Goal: Information Seeking & Learning: Understand process/instructions

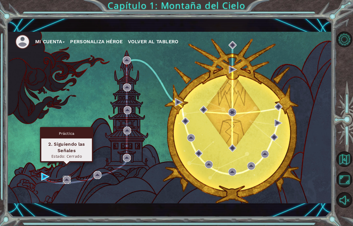
click at [67, 176] on img at bounding box center [67, 180] width 8 height 8
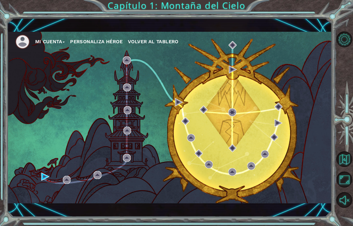
click at [51, 113] on div "Mi Cuenta Personaliza Héroe Volver al Tablero" at bounding box center [169, 117] width 325 height 171
click at [20, 168] on div "Mi Cuenta Personaliza Héroe Volver al Tablero" at bounding box center [169, 117] width 325 height 171
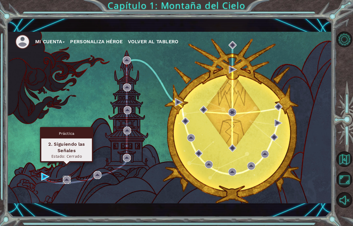
click at [70, 176] on img at bounding box center [67, 180] width 8 height 8
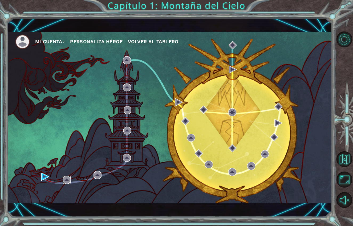
click at [70, 176] on img at bounding box center [67, 180] width 8 height 8
click at [60, 130] on div "Mi Cuenta Personaliza Héroe Volver al Tablero" at bounding box center [169, 117] width 325 height 171
click at [71, 175] on div "Mi Cuenta Personaliza Héroe Volver al Tablero" at bounding box center [169, 117] width 325 height 171
click at [70, 173] on div "Mi Cuenta Personaliza Héroe Volver al Tablero" at bounding box center [169, 117] width 325 height 171
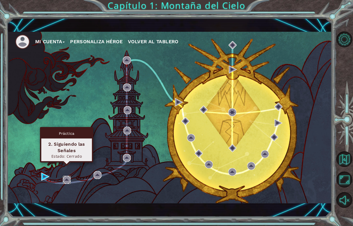
click at [66, 176] on img at bounding box center [67, 180] width 8 height 8
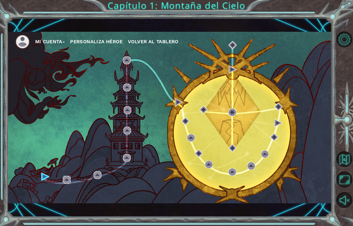
click at [66, 176] on img at bounding box center [67, 180] width 8 height 8
click at [68, 176] on img at bounding box center [67, 180] width 8 height 8
click at [67, 176] on img at bounding box center [67, 180] width 8 height 8
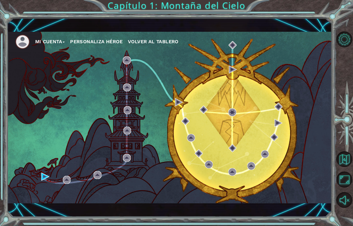
click at [49, 143] on div "Mi Cuenta Personaliza Héroe Volver al Tablero" at bounding box center [169, 117] width 325 height 171
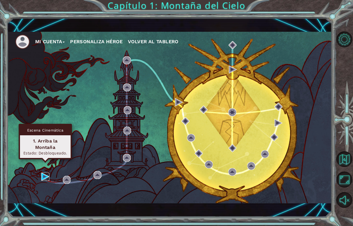
click at [43, 172] on img at bounding box center [45, 176] width 8 height 8
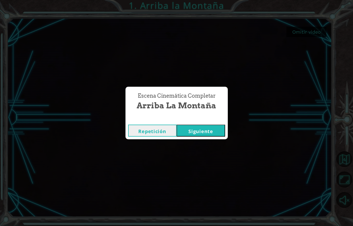
click at [210, 124] on button "Siguiente" at bounding box center [201, 130] width 49 height 12
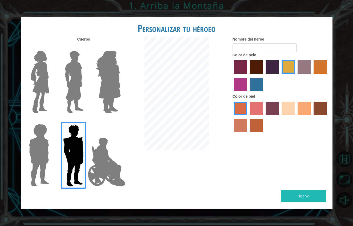
click at [287, 102] on label "sandy beach skin color" at bounding box center [288, 108] width 13 height 13
click at [280, 117] on input "sandy beach skin color" at bounding box center [280, 117] width 0 height 0
click at [108, 74] on img at bounding box center [108, 82] width 29 height 67
click at [120, 47] on input "Hero Amethyst" at bounding box center [120, 47] width 0 height 0
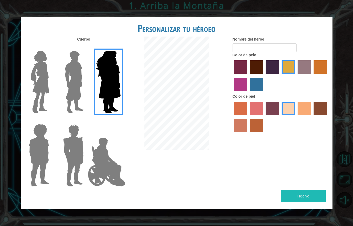
click at [79, 69] on img at bounding box center [74, 82] width 24 height 67
click at [86, 47] on input "Hero Lars" at bounding box center [86, 47] width 0 height 0
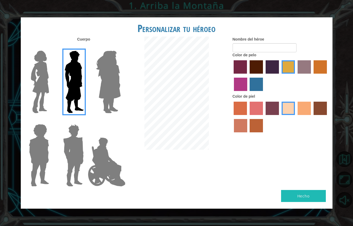
click at [37, 69] on img at bounding box center [40, 82] width 22 height 67
click at [51, 47] on input "Hero Connie" at bounding box center [51, 47] width 0 height 0
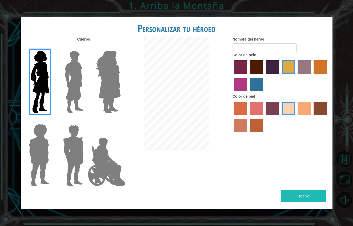
click at [42, 134] on img at bounding box center [39, 155] width 25 height 67
click at [51, 120] on input "Hero Steven" at bounding box center [51, 120] width 0 height 0
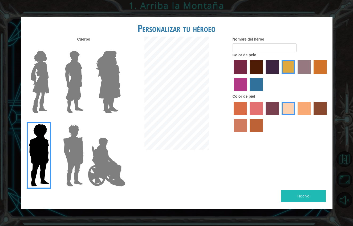
click at [74, 141] on img at bounding box center [73, 155] width 25 height 67
click at [86, 120] on input "Hero Garnet" at bounding box center [86, 120] width 0 height 0
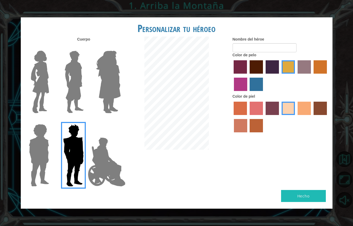
click at [106, 150] on img at bounding box center [107, 161] width 42 height 53
click at [120, 120] on input "Hero Jamie" at bounding box center [120, 120] width 0 height 0
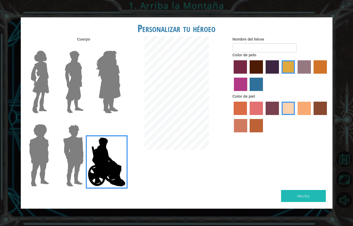
click at [78, 143] on img at bounding box center [73, 155] width 25 height 67
click at [86, 120] on input "Hero Garnet" at bounding box center [86, 120] width 0 height 0
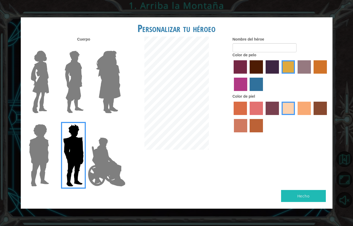
click at [299, 190] on button "Hecho" at bounding box center [303, 196] width 45 height 12
type input "1"
click at [314, 190] on button "Hecho" at bounding box center [303, 196] width 45 height 12
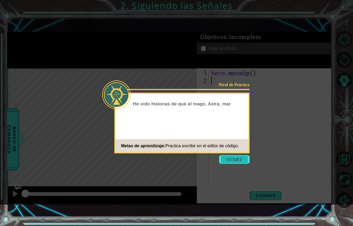
click at [239, 160] on button "Start" at bounding box center [234, 159] width 30 height 9
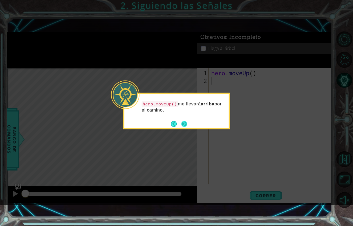
click at [185, 125] on button "Next" at bounding box center [184, 124] width 6 height 6
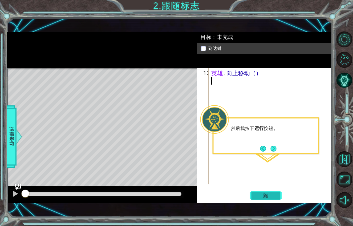
click at [267, 193] on span "跑" at bounding box center [265, 195] width 15 height 5
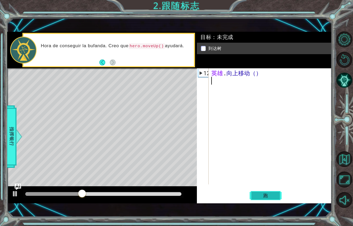
click at [270, 188] on button "跑" at bounding box center [266, 195] width 32 height 14
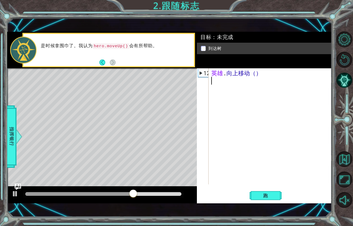
type textarea "hero.moveUp()"
click at [259, 193] on span "跑" at bounding box center [265, 195] width 15 height 5
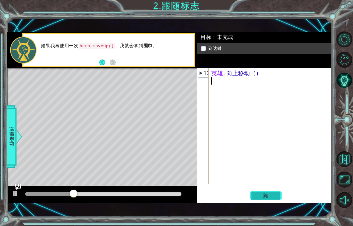
click at [267, 188] on button "跑" at bounding box center [266, 195] width 32 height 14
click at [267, 193] on span "跑" at bounding box center [265, 195] width 15 height 5
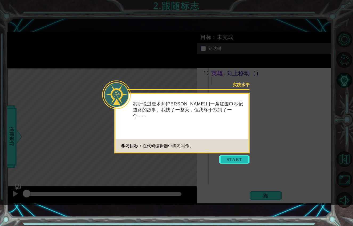
click at [230, 160] on button "开始" at bounding box center [234, 159] width 30 height 9
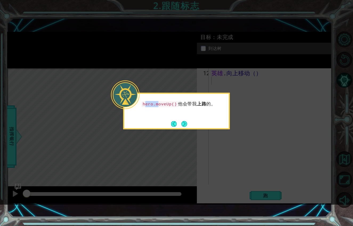
drag, startPoint x: 144, startPoint y: 104, endPoint x: 157, endPoint y: 102, distance: 13.3
click at [158, 102] on code "hero.moveUp()" at bounding box center [160, 104] width 37 height 6
click at [137, 110] on div "hero.moveUp() 他会带我 上路 的。" at bounding box center [176, 106] width 104 height 21
drag, startPoint x: 143, startPoint y: 103, endPoint x: 179, endPoint y: 102, distance: 36.3
click at [179, 102] on p "hero.moveUp() 他会带我 上路 的。" at bounding box center [183, 104] width 83 height 6
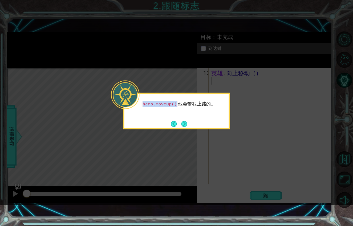
copy code "hero.moveUp()"
click at [185, 125] on button "下一个" at bounding box center [184, 124] width 6 height 6
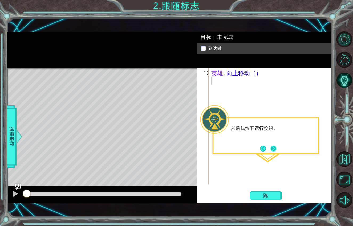
click at [273, 150] on button "下一个" at bounding box center [274, 149] width 6 height 6
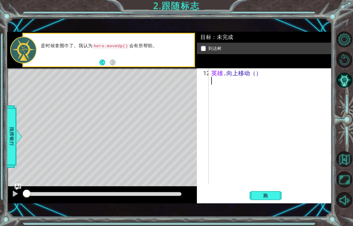
click at [273, 150] on div "英雄 . 向上移动（）" at bounding box center [271, 134] width 123 height 131
paste textarea "hero.moveUp()"
type textarea "hero.moveUp()"
click at [267, 193] on span "跑" at bounding box center [265, 195] width 15 height 5
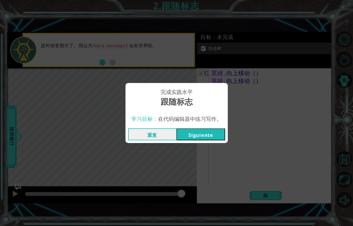
click at [213, 128] on button "Siguiente" at bounding box center [201, 134] width 49 height 12
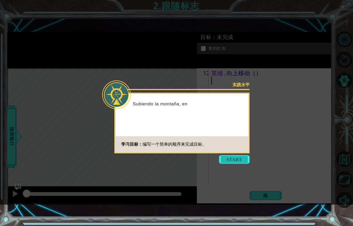
click at [231, 161] on button "开始" at bounding box center [234, 159] width 30 height 9
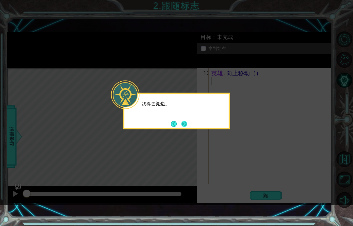
click at [186, 124] on button "下一个" at bounding box center [184, 124] width 6 height 6
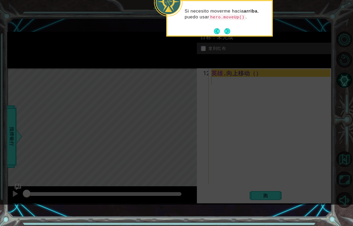
drag, startPoint x: 211, startPoint y: 16, endPoint x: 256, endPoint y: 18, distance: 44.8
click at [256, 18] on p "Si necesito moverme hacia arriba , puedo usar hero.moveUp() ." at bounding box center [226, 14] width 83 height 12
copy p "hero.moveUp() ."
click at [222, 26] on div "Si necesito moverme hacia arriba , puedo usar hero.moveUp() ." at bounding box center [219, 16] width 104 height 27
click at [226, 29] on button "下一个" at bounding box center [227, 31] width 6 height 6
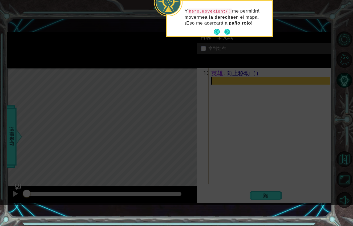
click at [227, 30] on button "下一个" at bounding box center [227, 31] width 7 height 7
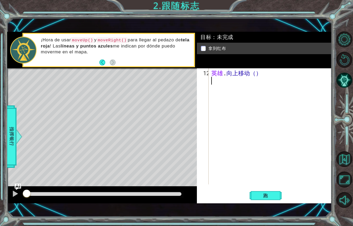
paste textarea "hero.moveUp()."
type textarea "hero.moveUp()."
drag, startPoint x: 102, startPoint y: 28, endPoint x: 109, endPoint y: 29, distance: 7.0
click at [111, 37] on code "moveRight()" at bounding box center [112, 40] width 31 height 6
drag, startPoint x: 101, startPoint y: 29, endPoint x: 109, endPoint y: 28, distance: 8.0
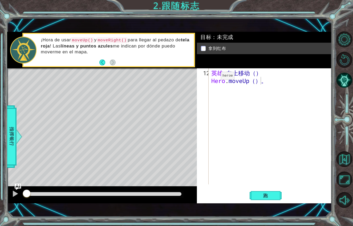
click at [109, 37] on code "moveRight()" at bounding box center [112, 40] width 31 height 6
click at [268, 193] on span "跑" at bounding box center [265, 195] width 15 height 5
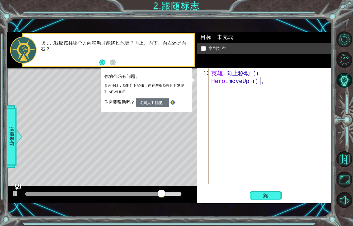
click at [104, 59] on button "返回" at bounding box center [104, 62] width 10 height 6
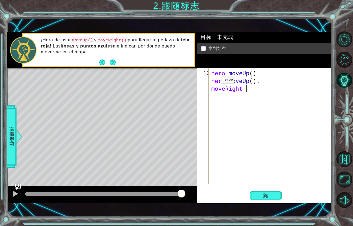
scroll to position [0, 2]
type textarea "moveRight ()"
click at [263, 193] on span "跑" at bounding box center [265, 195] width 15 height 5
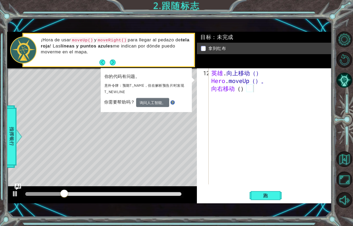
click at [150, 98] on button "询问人工智能。" at bounding box center [152, 102] width 33 height 9
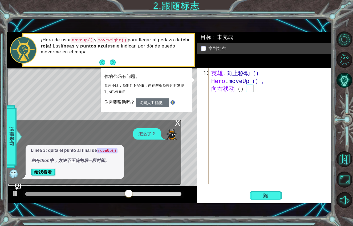
click at [153, 151] on div "Línea 3: quita el punto al final de moveUp() . 在Python中，方法不正确的后一段时间。 给我看看" at bounding box center [93, 162] width 170 height 34
click at [42, 168] on button "给我看看" at bounding box center [43, 172] width 25 height 9
click at [44, 168] on button "给我看看" at bounding box center [43, 172] width 25 height 9
click at [178, 120] on div "X" at bounding box center [177, 122] width 6 height 5
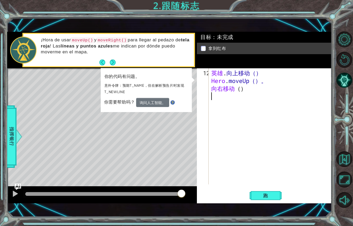
scroll to position [0, 0]
click at [250, 96] on div "英雄 . 向上移动（） Hero . moveUp（）。 向右移动 （ ）" at bounding box center [271, 134] width 123 height 131
click at [247, 80] on div "英雄 . 向上移动（） Hero . moveUp（）。 向右移动 （ ）" at bounding box center [271, 134] width 123 height 131
click at [262, 71] on div "英雄 . 向上移动（） Hero . moveUp（）。 向右移动 （ ）" at bounding box center [271, 134] width 123 height 131
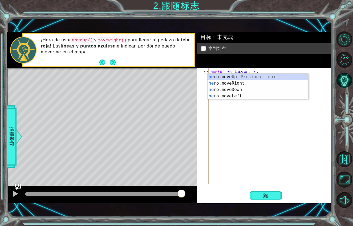
type textarea "h"
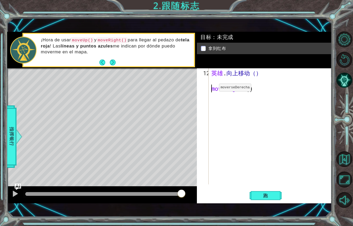
click at [211, 79] on div "英雄 . 向上移动（） moveRight ( )" at bounding box center [271, 134] width 123 height 131
click at [264, 193] on span "跑" at bounding box center [265, 195] width 15 height 5
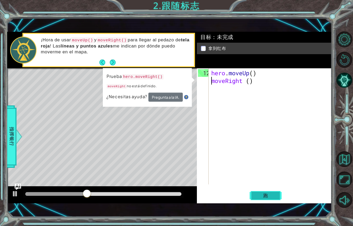
click at [268, 193] on span "跑" at bounding box center [265, 195] width 15 height 5
click at [113, 59] on button "下一个" at bounding box center [113, 62] width 6 height 6
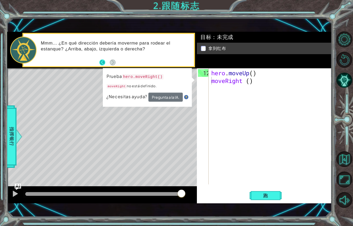
click at [103, 59] on button "Back" at bounding box center [104, 62] width 10 height 6
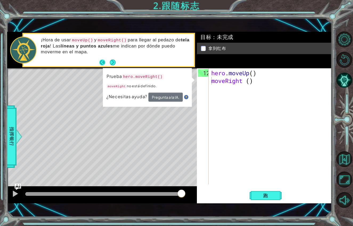
click at [102, 59] on button "Back" at bounding box center [104, 62] width 10 height 6
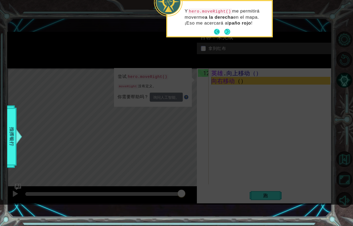
click at [219, 32] on button "返回" at bounding box center [219, 32] width 10 height 6
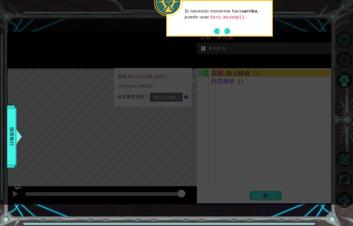
drag, startPoint x: 212, startPoint y: 17, endPoint x: 253, endPoint y: 15, distance: 40.9
click at [253, 15] on p "Si necesito moverme hacia arriba , puedo usar hero.moveUp() ." at bounding box center [226, 14] width 83 height 12
copy p "hero.moveUp() ."
click at [227, 31] on button "下一个" at bounding box center [227, 31] width 6 height 6
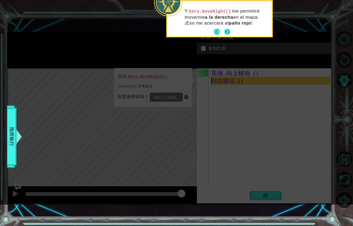
click at [230, 33] on button "下一个" at bounding box center [227, 32] width 6 height 6
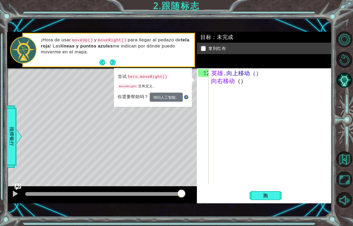
drag, startPoint x: 128, startPoint y: 66, endPoint x: 232, endPoint y: 71, distance: 104.1
click at [229, 70] on div "1 234 英雄 . 向上移动（） 英雄 . 向上移动（） 英雄 . 移动右（） [DEMOGRAPHIC_DATA]� 解决方案 × 目标 ：未完成 拿到红…" at bounding box center [169, 117] width 325 height 171
click at [244, 70] on div "英雄 . 向上移动（） 向右移动 （ ）" at bounding box center [271, 134] width 123 height 131
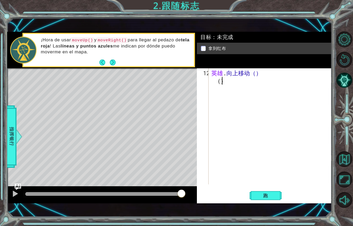
click at [225, 72] on div "英雄 . 向上移动（） （ ）" at bounding box center [271, 134] width 123 height 131
type textarea "("
click at [250, 69] on div "英雄 . 向上移动（）" at bounding box center [271, 134] width 123 height 131
type textarea "hero.moveUp()"
click at [262, 193] on span "跑" at bounding box center [265, 195] width 15 height 5
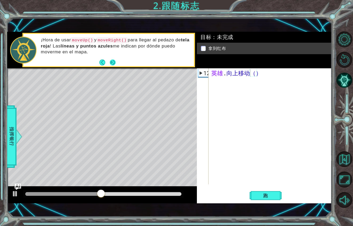
click at [113, 59] on button "下一个" at bounding box center [113, 62] width 6 height 6
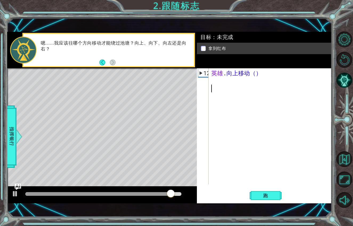
click at [216, 75] on div "英雄 . 向上移动（）" at bounding box center [271, 134] width 123 height 131
type textarea "x"
click at [101, 59] on button "返回" at bounding box center [104, 62] width 10 height 6
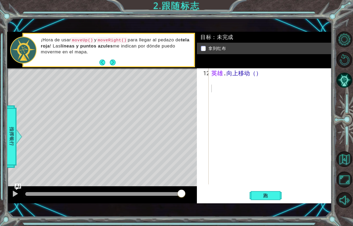
drag, startPoint x: 102, startPoint y: 30, endPoint x: 118, endPoint y: 27, distance: 16.1
click at [118, 37] on code "moveRight()" at bounding box center [112, 40] width 31 height 6
click at [212, 78] on div "英雄 . 向上移动（）" at bounding box center [271, 134] width 123 height 131
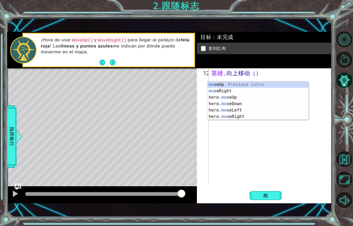
type textarea "m"
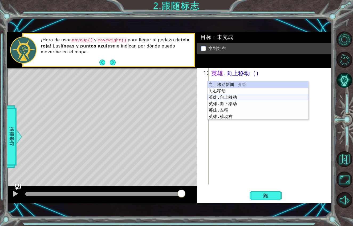
click at [225, 97] on div "向上移动新闻 介绍 向右移动 Presiona intro 英雄.向上移动 Presiona intro 英雄.向下移动 Presiona intro 英雄.…" at bounding box center [258, 106] width 101 height 51
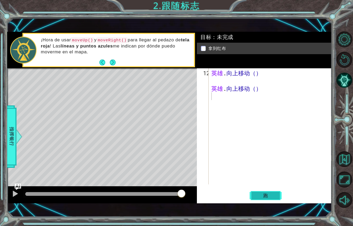
click at [264, 193] on span "跑" at bounding box center [265, 195] width 15 height 5
click at [113, 59] on button "下一个" at bounding box center [113, 62] width 6 height 6
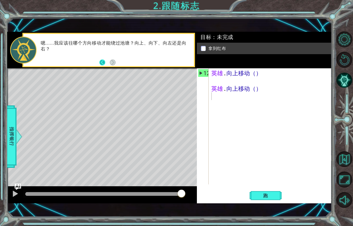
click at [102, 59] on button "返回" at bounding box center [104, 62] width 10 height 6
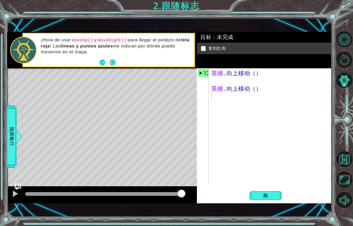
drag, startPoint x: 103, startPoint y: 29, endPoint x: 118, endPoint y: 26, distance: 16.0
click at [119, 37] on code "moveRight()" at bounding box center [112, 40] width 31 height 6
click at [211, 87] on div "英雄 . 向上移动（） 英雄 . 向上移动（）" at bounding box center [271, 134] width 123 height 131
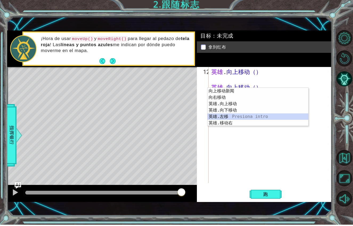
click at [233, 116] on div "向上移动新闻 介绍 向右移动 Presiona intro 英雄.向上移动 Presiona intro 英雄.向下移动 Presiona intro 英雄.…" at bounding box center [258, 114] width 101 height 51
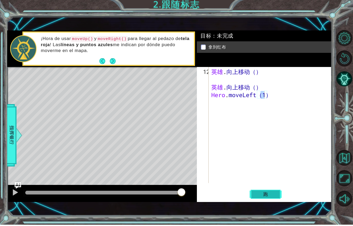
click at [265, 188] on button "跑" at bounding box center [266, 195] width 32 height 14
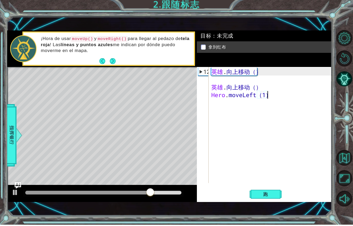
click at [267, 85] on div "英雄 . 向上移动（） 英雄 . 向上移动（） Hero . moveLeft（1）" at bounding box center [271, 134] width 123 height 131
click at [265, 84] on div "英雄 . 向上移动（） 英雄 . 向上移动（） Hero . moveLeft（1）" at bounding box center [271, 134] width 123 height 131
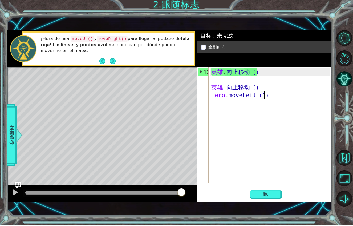
click at [267, 84] on div "英雄 . 向上移动（） 英雄 . 向上移动（） Hero . moveLeft（1）" at bounding box center [271, 134] width 123 height 131
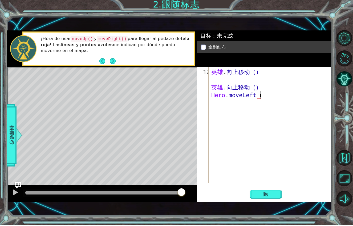
scroll to position [0, 2]
type textarea "hero.moveLeft()"
click at [264, 193] on span "跑" at bounding box center [265, 195] width 15 height 5
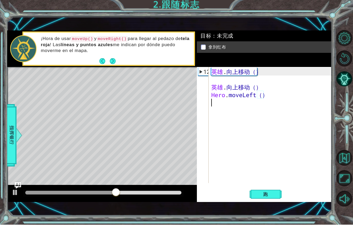
click at [223, 95] on div "英雄 . 向上移动（） 英雄 . 向上移动（） Hero . moveLeft（）" at bounding box center [271, 134] width 123 height 131
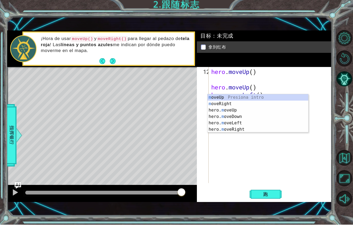
type textarea "mo"
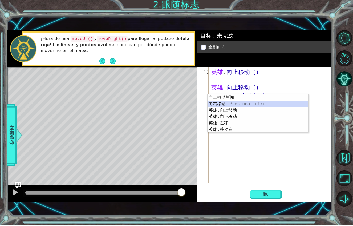
click at [233, 105] on div "向上移动新闻 介绍 向右移动 Presiona intro 英雄.向上移动 Presiona intro 英雄.向下移动 Presiona intro 英雄.…" at bounding box center [258, 120] width 101 height 51
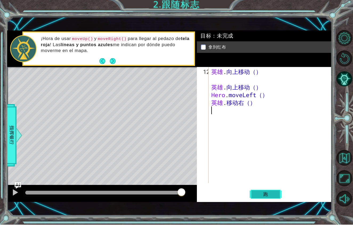
click at [275, 188] on button "跑" at bounding box center [266, 195] width 32 height 14
type textarea "m"
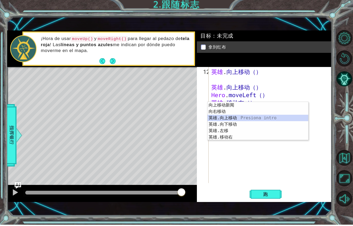
click at [235, 117] on div "向上移动新闻 介绍 向右移动 Presiona intro 英雄.向上移动 Presiona intro 英雄.向下移动 Presiona intro 英雄.…" at bounding box center [258, 128] width 101 height 51
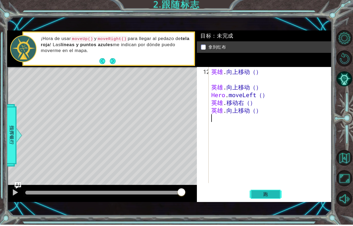
click at [255, 188] on button "跑" at bounding box center [266, 195] width 32 height 14
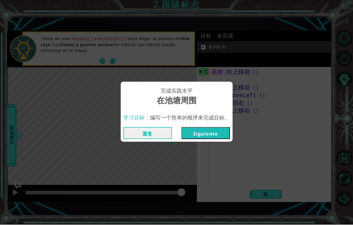
click at [220, 128] on button "Siguiente" at bounding box center [206, 134] width 49 height 12
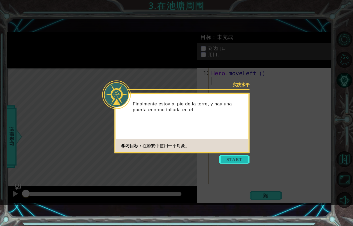
click at [237, 159] on button "开始" at bounding box center [234, 159] width 30 height 9
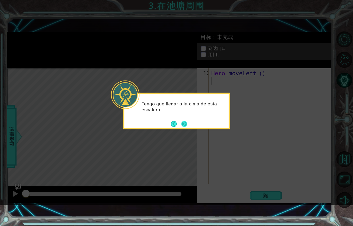
click at [186, 122] on button "下一个" at bounding box center [184, 124] width 6 height 6
click at [186, 122] on button "Next" at bounding box center [184, 124] width 6 height 6
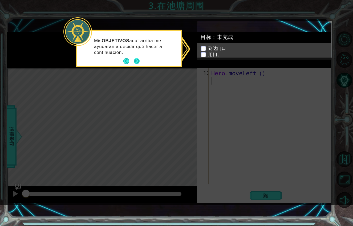
click at [139, 59] on button "下一个" at bounding box center [136, 60] width 7 height 7
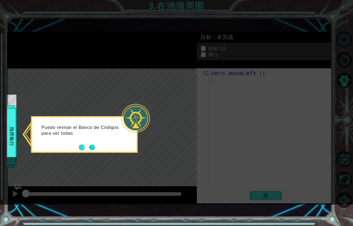
click at [94, 146] on button "下一个" at bounding box center [92, 147] width 6 height 6
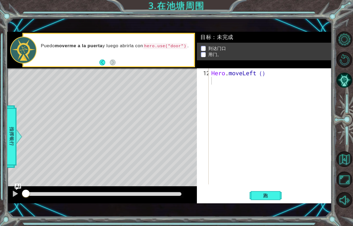
drag, startPoint x: 42, startPoint y: 38, endPoint x: 113, endPoint y: 39, distance: 71.2
click at [104, 43] on p "Puedo moverme a la puerta y luego abrirla con hero.use("door") ." at bounding box center [116, 46] width 150 height 6
click at [213, 70] on div "Hero . moveLeft（）" at bounding box center [271, 134] width 123 height 131
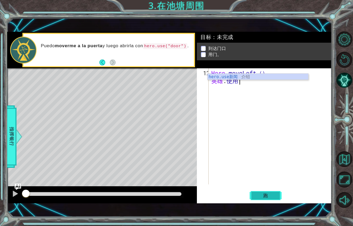
type textarea "hero.use"
click at [258, 193] on span "跑" at bounding box center [265, 195] width 15 height 5
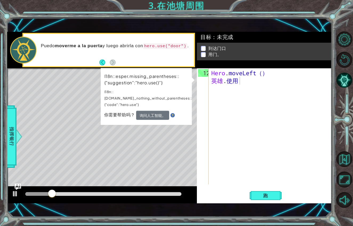
click at [164, 156] on div "水平图" at bounding box center [130, 146] width 246 height 157
click at [157, 111] on button "询问人工智能。" at bounding box center [152, 115] width 33 height 9
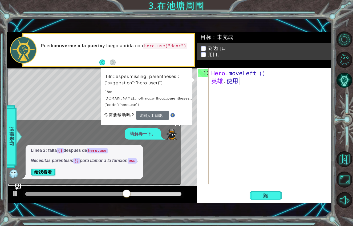
click at [177, 120] on div "X" at bounding box center [177, 122] width 6 height 5
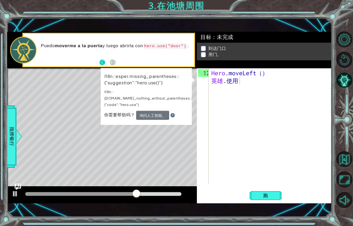
click at [104, 59] on button "返回" at bounding box center [104, 62] width 10 height 6
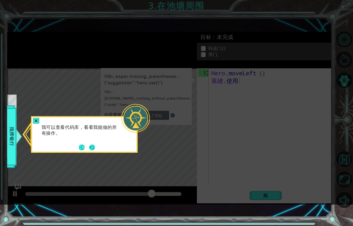
click at [95, 147] on button "下一个" at bounding box center [92, 147] width 6 height 6
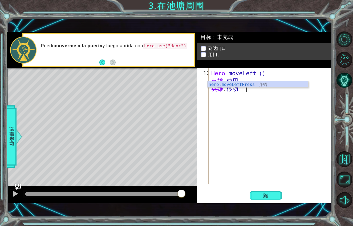
scroll to position [0, 2]
type textarea "hero.moveft"
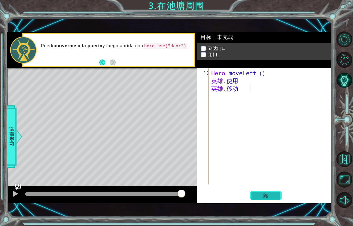
click at [264, 193] on span "跑" at bounding box center [265, 195] width 15 height 5
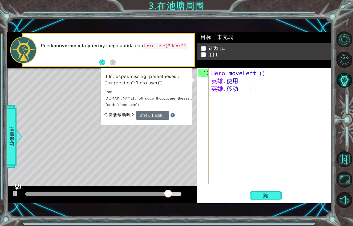
click at [158, 111] on button "询问人工智能。" at bounding box center [152, 115] width 33 height 9
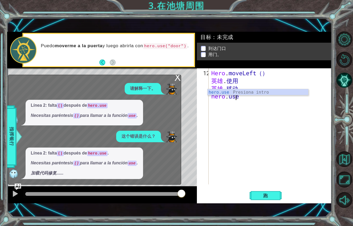
scroll to position [0, 1]
click at [265, 193] on div "1 23 Hero . moveLeft（） 英雄 . use（） 英雄 . 移动 [DEMOGRAPHIC_DATA]� 解决方案 × 目标 ：未完成 到达…" at bounding box center [169, 117] width 325 height 199
click at [265, 193] on span "跑" at bounding box center [265, 195] width 15 height 5
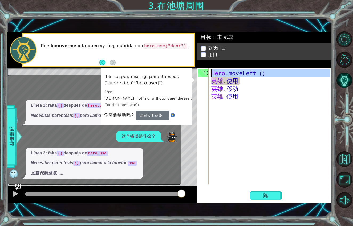
click at [204, 69] on div "12" at bounding box center [203, 73] width 11 height 8
type textarea "hero.moveLeft()"
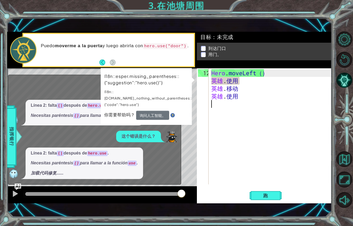
click at [212, 97] on div "Hero . moveLeft（） 英雄 . 使用 英雄 . 移动 英雄 . 使用" at bounding box center [271, 134] width 123 height 131
click at [179, 111] on div "你需要帮助吗？ 询问人工智能。" at bounding box center [146, 115] width 84 height 9
click at [162, 111] on button "询问人工智能。" at bounding box center [152, 115] width 33 height 9
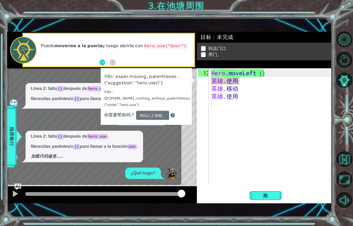
click at [159, 111] on button "询问人工智能。" at bounding box center [152, 115] width 33 height 9
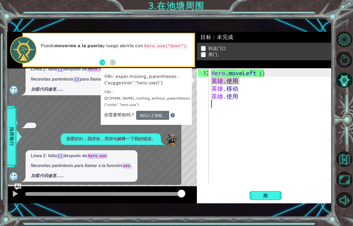
scroll to position [50, 0]
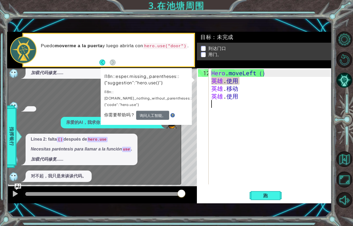
click at [193, 153] on div "水平图" at bounding box center [130, 146] width 246 height 157
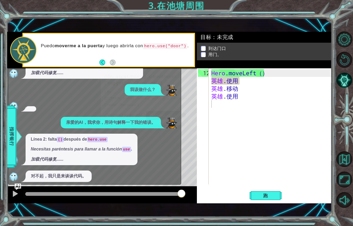
click at [94, 101] on div at bounding box center [93, 106] width 170 height 11
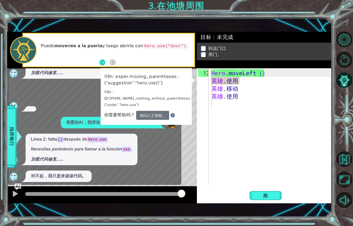
click at [96, 101] on div at bounding box center [93, 106] width 170 height 11
click at [102, 59] on button "返回" at bounding box center [104, 62] width 10 height 6
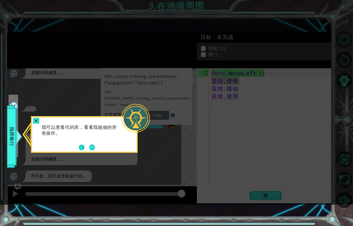
click at [83, 147] on button "返回" at bounding box center [84, 147] width 10 height 6
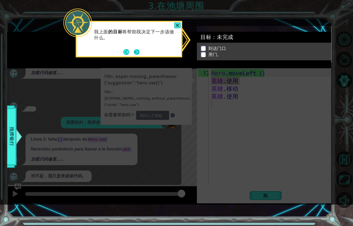
click at [137, 53] on button "下一个" at bounding box center [136, 51] width 7 height 7
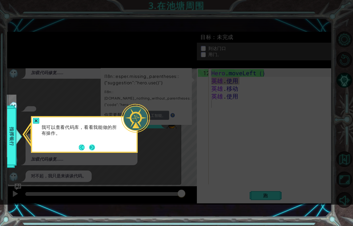
click at [92, 148] on button "下一个" at bounding box center [92, 147] width 6 height 6
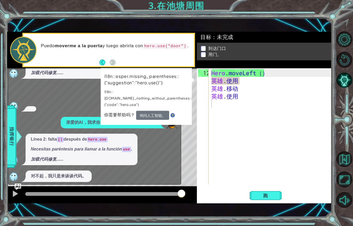
click at [180, 130] on div "X 请解释一下。 Línea 2: falta () después de hero.use Necesitas paréntesis () para lla…" at bounding box center [94, 105] width 173 height 160
click at [193, 68] on div "水平图" at bounding box center [130, 146] width 246 height 157
click at [192, 70] on div "I18n::esper.missing_parentheses::{"suggestion":"hero.use()”} I18n::[DOMAIN_NAME…" at bounding box center [146, 96] width 91 height 57
click at [67, 84] on div "我该做什么？" at bounding box center [93, 89] width 170 height 11
click at [212, 156] on div "Hero . moveLeft（） 英雄 . 使用 英雄 . 移动 英雄 . 使用" at bounding box center [271, 134] width 123 height 131
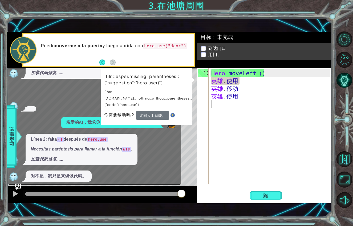
click at [197, 151] on div "12 Hero . moveLeft（） 英雄 . 使用 英雄 . 移动 英雄 . 使用 [DEMOGRAPHIC_DATA]� i18n::[DOMAIN_…" at bounding box center [264, 126] width 134 height 116
click at [195, 68] on div "水平图" at bounding box center [130, 146] width 246 height 157
click at [195, 79] on div "水平图" at bounding box center [130, 146] width 246 height 157
click at [130, 136] on p "Línea 2: falta () después de hero.use" at bounding box center [82, 139] width 102 height 6
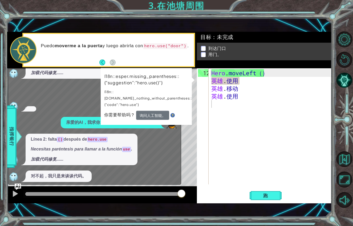
click at [130, 136] on p "Línea 2: falta () después de hero.use" at bounding box center [82, 139] width 102 height 6
click at [84, 67] on div "请解释一下。 Línea 2: falta () después de hero.use Necesitas paréntesis () para llama…" at bounding box center [93, 82] width 170 height 199
click at [87, 101] on div at bounding box center [93, 106] width 170 height 11
click at [111, 155] on div "请解释一下。 Línea 2: falta () después de hero.use Necesitas paréntesis () para llama…" at bounding box center [93, 82] width 170 height 199
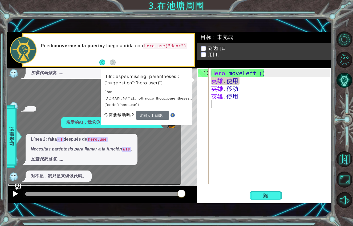
click at [13, 190] on div at bounding box center [15, 193] width 7 height 7
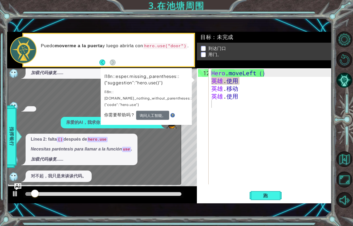
click at [16, 183] on img "询问人工智能" at bounding box center [17, 186] width 7 height 7
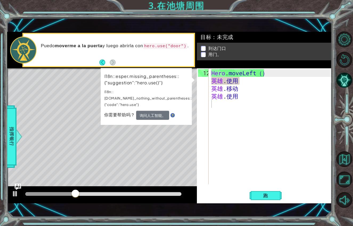
click at [120, 123] on div "水平图" at bounding box center [130, 146] width 246 height 157
click at [13, 190] on div at bounding box center [15, 193] width 7 height 7
paste textarea "hero.moveUp()."
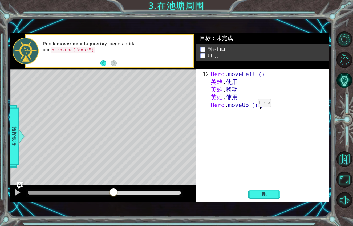
click at [250, 90] on div "Hero . moveLeft（） 英雄 . 使用 英雄 . 移动 英雄 . 使用 Hero . moveUp（）。" at bounding box center [270, 135] width 121 height 131
click at [229, 91] on div "Hero . moveLeft（） 英雄 . 使用 英雄 . 移动 英雄 . 使用 （）。" at bounding box center [270, 135] width 121 height 131
type textarea "("
paste textarea "hero.moveUp()."
click at [265, 92] on div "Hero . moveLeft（） 英雄 . 使用 英雄 . 移动 英雄 . 使用 Hero . moveUp（）。" at bounding box center [270, 135] width 121 height 131
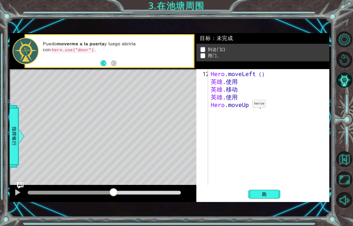
click at [244, 91] on div "Hero . moveLeft（） 英雄 . 使用 英雄 . 移动 英雄 . 使用 Hero . moveUp（）。" at bounding box center [270, 135] width 121 height 131
click at [251, 91] on div "Hero . moveLeft（） 英雄 . 使用 英雄 . 移动 英雄 . 使用 Hero . moveUp（）。" at bounding box center [270, 135] width 121 height 131
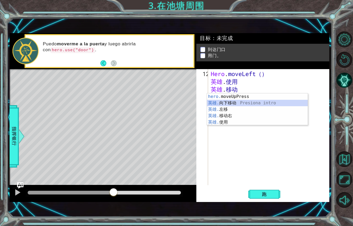
click at [242, 100] on div "hero. moveUpPress 介绍 英雄. 向下移动 Presiona intro 英雄. 左移 Presiona intro 英雄. 移动右 Pres…" at bounding box center [257, 115] width 101 height 45
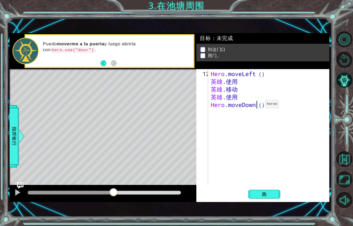
click at [257, 91] on div "Hero . moveLeft（） 英雄 . 使用 英雄 . 移动 英雄 . 使用 Hero . moveDown（）。" at bounding box center [270, 135] width 121 height 131
click at [230, 90] on div "Hero . moveLeft（） 英雄 . 使用 英雄 . 移动 英雄 . 使用 （）。" at bounding box center [270, 135] width 121 height 131
click at [224, 90] on div "Hero . moveLeft（） 英雄 . 使用 英雄 . 移动 英雄 . 使用 （）。" at bounding box center [270, 135] width 121 height 131
click at [224, 92] on div "Hero . moveLeft（） 英雄 . 使用 英雄 . 移动 英雄 . 使用 （）。" at bounding box center [270, 135] width 121 height 131
type textarea "("
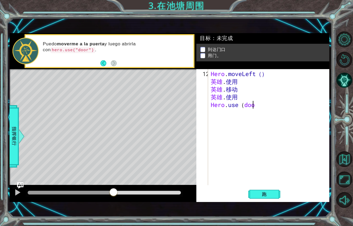
scroll to position [0, 2]
type textarea "hero.use(door)"
click at [271, 191] on span "跑" at bounding box center [264, 193] width 15 height 5
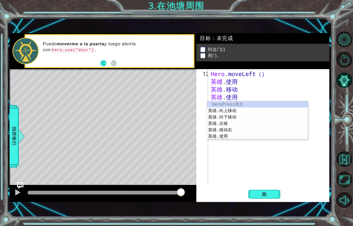
scroll to position [0, 0]
type textarea "Hero"
click at [236, 109] on div "heroPress [PERSON_NAME] .向上移动 Presiona intro 英雄 .向下移动 Presiona intro 英雄 .左移 Pre…" at bounding box center [257, 126] width 101 height 51
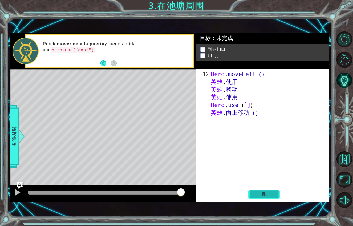
click at [274, 187] on button "跑" at bounding box center [264, 193] width 32 height 13
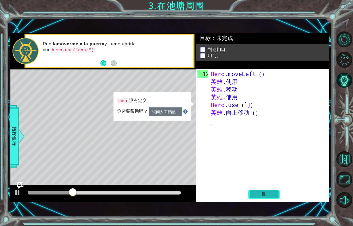
click at [273, 187] on button "跑" at bounding box center [264, 193] width 32 height 13
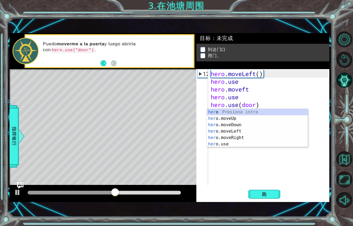
scroll to position [0, 0]
type textarea "Hero"
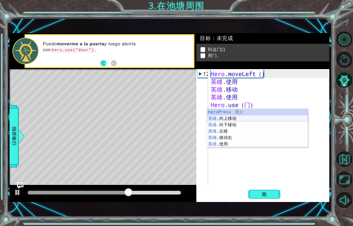
click at [244, 118] on div "heroPress [PERSON_NAME] .向上移动 Presiona intro 英雄 .向下移动 Presiona intro 英雄 .左移 Pre…" at bounding box center [257, 134] width 101 height 51
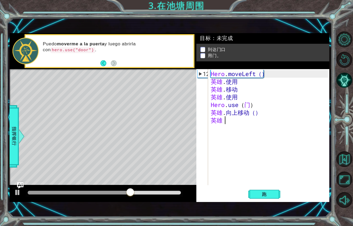
scroll to position [0, 0]
click at [256, 187] on button "跑" at bounding box center [264, 193] width 32 height 13
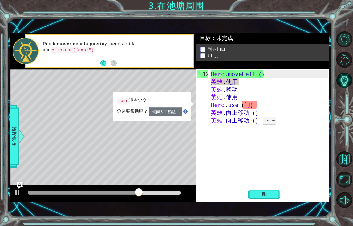
click at [255, 108] on div "Hero . moveLeft（） 英雄 . 使用 英雄 . 移动 英雄 . 使用 Hero . use （ 门 ） 英雄 . 向上移动（） 英雄 . 向上移…" at bounding box center [270, 135] width 121 height 131
type textarea "hero.moveUp()"
click at [256, 108] on div "Hero . moveLeft（） 英雄 . 使用 英雄 . 移动 英雄 . 使用 Hero . use （ 门 ） 英雄 . 向上移动（） 英雄 . 向上移…" at bounding box center [270, 135] width 121 height 131
click at [236, 116] on div "Hero . moveLeft（） 英雄 . 使用 英雄 . 移动 英雄 . 使用 Hero . use （ 门 ） 英雄 . 向上移动（） 英雄 . 向上移…" at bounding box center [270, 135] width 121 height 131
click at [219, 113] on div "Hero . moveLeft（） 英雄 . 使用 英雄 . 移动 英雄 . 使用 Hero . use （ 门 ） 英雄 . 向上移动（） 英雄 . 向上移…" at bounding box center [270, 135] width 121 height 131
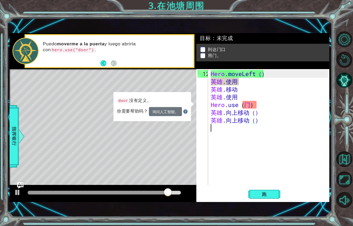
click at [288, 106] on div "Hero . moveLeft（） 英雄 . 使用 英雄 . 移动 英雄 . 使用 Hero . use （ 门 ） 英雄 . 向上移动（） 英雄 . 向上移…" at bounding box center [270, 135] width 121 height 131
click at [268, 92] on div "Hero . moveLeft（） 英雄 . 使用 英雄 . 移动 英雄 . 使用 Hero . use （ 门 ） 英雄 . 向上移动（） 英雄 . 向上移…" at bounding box center [270, 135] width 121 height 131
click at [262, 105] on div "Hero . moveLeft（） 英雄 . 使用 英雄 . 移动 英雄 . 使用 Hero . use （ 门 ） 英雄 . 向上移动（） 英雄 . 向上移…" at bounding box center [270, 135] width 121 height 131
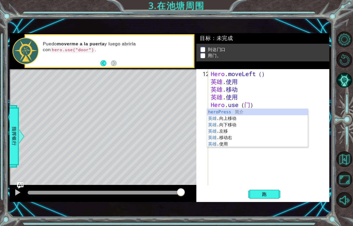
type textarea "h"
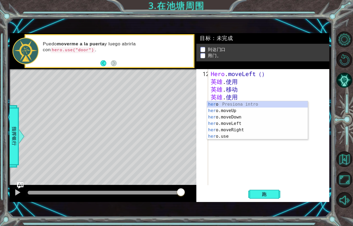
type textarea "h"
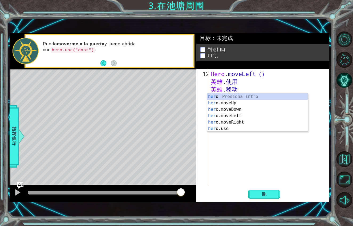
type textarea "h"
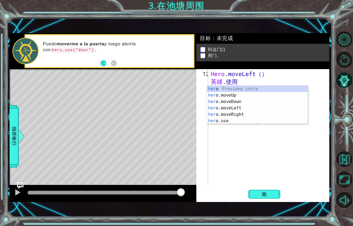
type textarea "h"
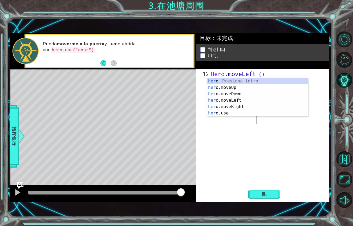
type textarea "h"
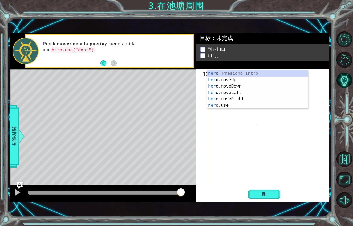
type textarea "h"
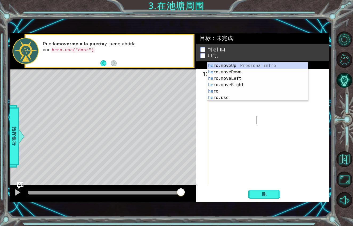
type textarea "h"
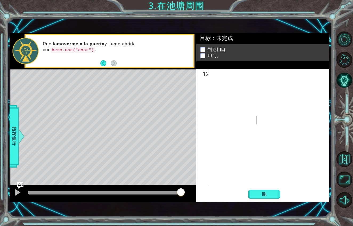
type textarea "h"
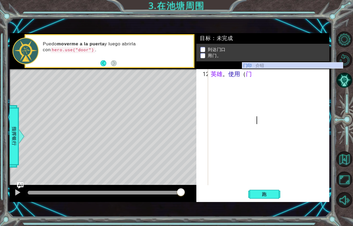
scroll to position [0, 2]
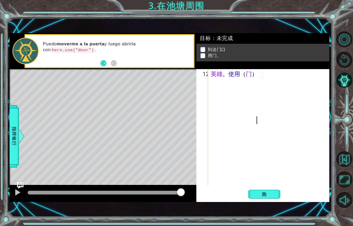
type textarea "hero .Use(door)"
click at [266, 186] on div "hero .Use(door) 12 英雄 。 使用 （ 门 ） [DEMOGRAPHIC_DATA]� i18n::[DOMAIN_NAME]_nothin…" at bounding box center [262, 135] width 133 height 133
click at [266, 187] on button "跑" at bounding box center [264, 193] width 32 height 13
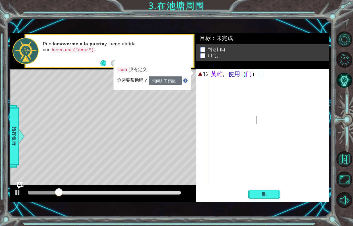
click at [213, 70] on div "英雄 。 使用 （ 门 ）" at bounding box center [270, 135] width 121 height 131
type textarea "H"
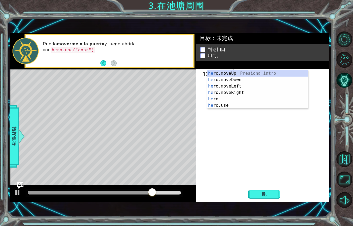
scroll to position [0, 0]
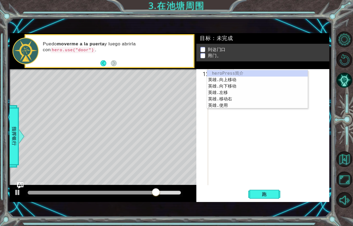
type textarea "hero"
click at [231, 78] on div "heroPress [PERSON_NAME] .向上移动 Presiona intro 英雄 .向下移动 Presiona intro 英雄 .左移 Pre…" at bounding box center [257, 95] width 101 height 51
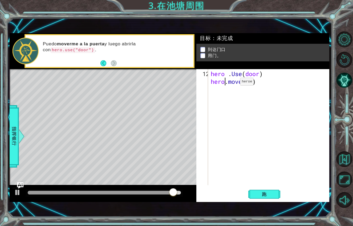
scroll to position [0, 0]
click at [259, 191] on span "跑" at bounding box center [264, 193] width 15 height 5
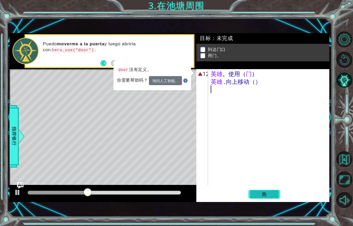
click at [255, 187] on button "跑" at bounding box center [264, 193] width 32 height 13
click at [255, 70] on div "英雄 。 使用 （ 门 ） 英雄 . 向上移动（）" at bounding box center [270, 135] width 121 height 131
type textarea "hero.moveUp()"
click at [220, 81] on div "英雄 。 使用 （ 门 ） 英雄 . 向上移动（）" at bounding box center [270, 135] width 121 height 131
click at [216, 71] on div "英雄 。 使用 （ 门 ） 英雄 . 向上移动（）" at bounding box center [270, 135] width 121 height 131
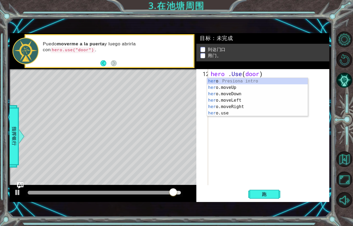
scroll to position [0, 0]
type textarea "hero"
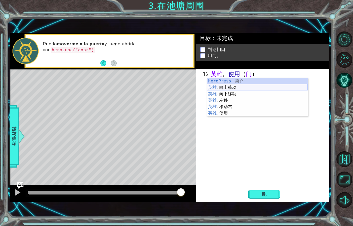
click at [225, 89] on div "heroPress [PERSON_NAME] .向上移动 Presiona intro 英雄 .向下移动 Presiona intro 英雄 .左移 Pre…" at bounding box center [257, 103] width 101 height 51
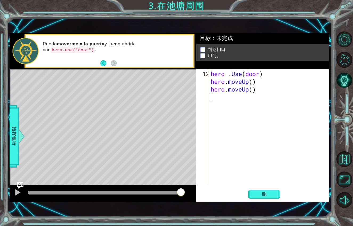
scroll to position [0, 0]
click at [256, 72] on div "英雄 。 使用 （ 门 ） 英雄 . 向上移动（） 英雄 . 向上移动（）" at bounding box center [270, 135] width 121 height 131
click at [255, 72] on div "英雄 。 使用 （ 门 ） 英雄 . 向上移动（） 英雄 . 向上移动（）" at bounding box center [270, 135] width 121 height 131
click at [256, 75] on div "英雄 。 使用 （ 门 ） 英雄 . 向上移动（） 英雄 . 向上移动（）" at bounding box center [270, 135] width 121 height 131
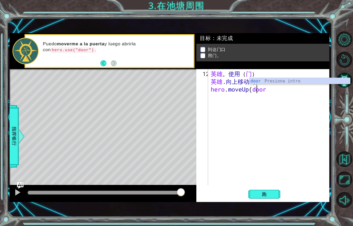
scroll to position [0, 2]
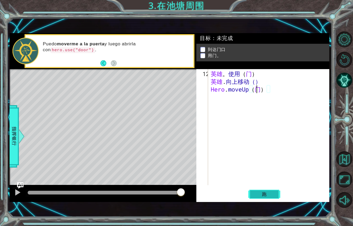
type textarea "hero.moveUp(door)"
click at [269, 191] on span "跑" at bounding box center [264, 193] width 15 height 5
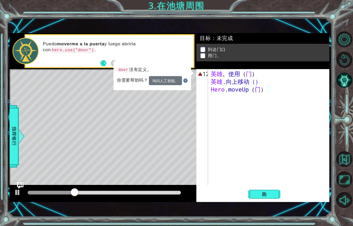
click at [184, 115] on div "水平图" at bounding box center [133, 147] width 246 height 157
click at [102, 60] on button "返回" at bounding box center [105, 63] width 10 height 6
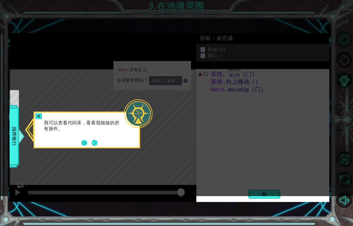
click at [85, 142] on button "返回" at bounding box center [86, 143] width 10 height 6
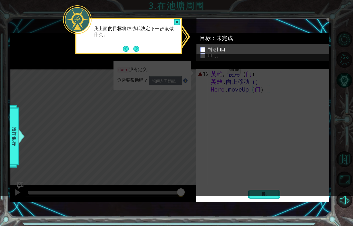
click at [8, 138] on icon at bounding box center [176, 98] width 353 height 196
click at [18, 136] on span "指挥银行" at bounding box center [13, 135] width 9 height 55
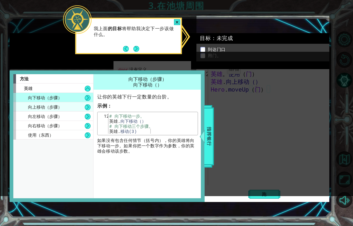
click at [78, 102] on div "向上移动（步骤）" at bounding box center [53, 106] width 80 height 9
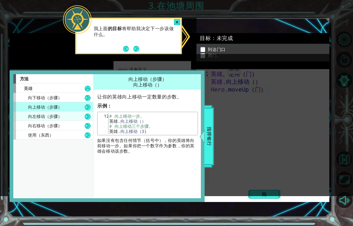
click at [77, 111] on div "向左移动（步骤）" at bounding box center [53, 115] width 80 height 9
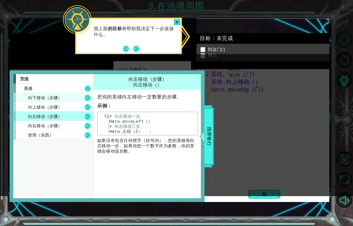
click at [68, 93] on div "向下移动（步骤）" at bounding box center [53, 97] width 80 height 9
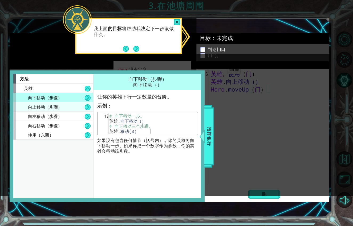
click at [66, 102] on div "向上移动（步骤）" at bounding box center [53, 106] width 80 height 9
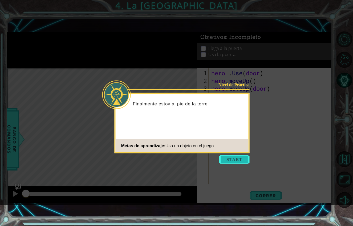
click at [230, 163] on button "Start" at bounding box center [234, 159] width 30 height 9
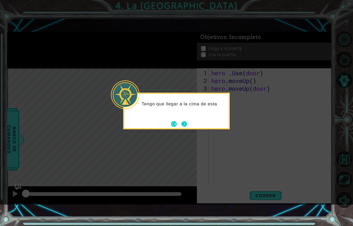
click at [187, 124] on button "Next" at bounding box center [184, 124] width 6 height 6
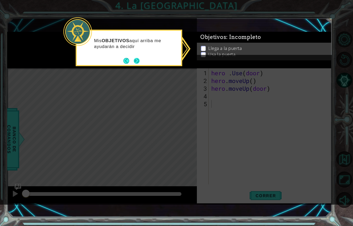
click at [134, 61] on button "Next" at bounding box center [137, 61] width 6 height 6
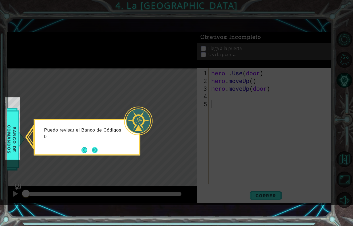
click at [96, 149] on button "Next" at bounding box center [95, 150] width 6 height 6
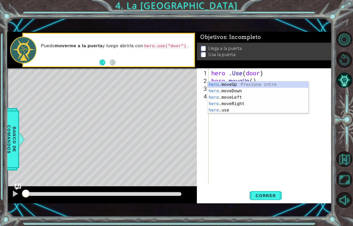
type textarea "h"
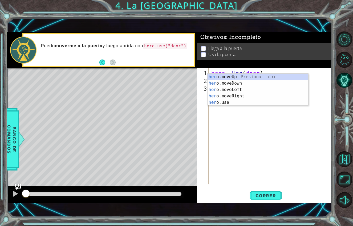
type textarea "h"
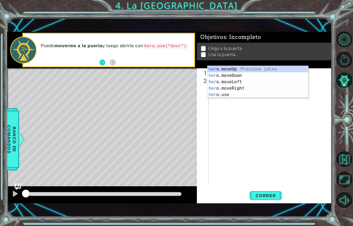
type textarea "h"
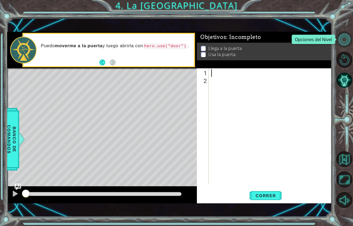
click at [340, 41] on button "Opciones del Nivel" at bounding box center [345, 39] width 16 height 16
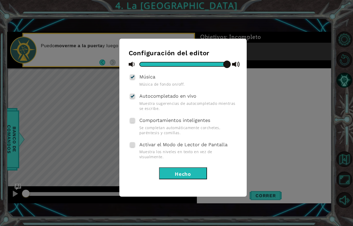
click at [326, 17] on div "Configuración del editor Música Música de fondo on/off. Autocompletado en vivo …" at bounding box center [176, 113] width 353 height 226
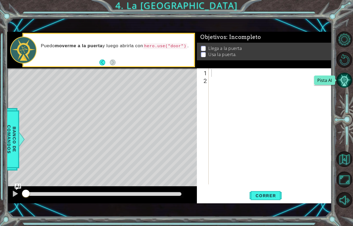
click at [342, 84] on button "Pista AI" at bounding box center [345, 80] width 16 height 16
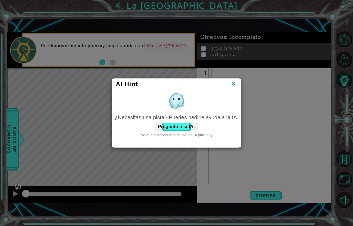
click at [235, 80] on img at bounding box center [233, 84] width 7 height 8
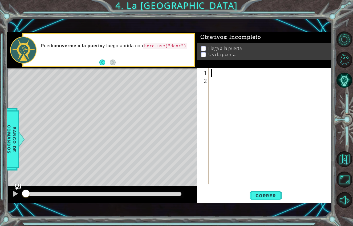
click at [5, 141] on div "1 ההההההההההההההההההההההההההההההההההההההההההההההההההההההההההההההההההההההההההההה…" at bounding box center [176, 113] width 353 height 226
click at [9, 131] on span "Banco de comandos" at bounding box center [12, 138] width 14 height 55
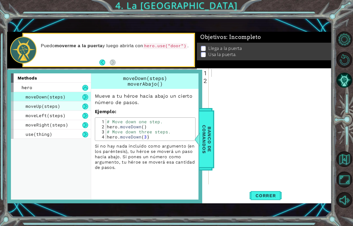
click at [69, 101] on div "moveUp(steps)" at bounding box center [51, 105] width 80 height 9
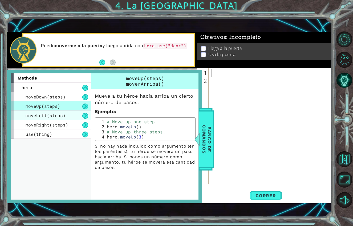
click at [71, 111] on div "moveLeft(steps)" at bounding box center [51, 115] width 80 height 9
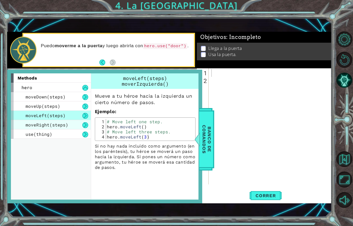
click at [74, 120] on div "moveRight(steps)" at bounding box center [51, 124] width 80 height 9
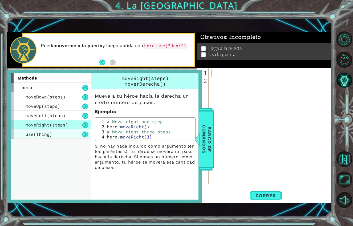
click at [75, 129] on div "use(thing)" at bounding box center [51, 133] width 80 height 9
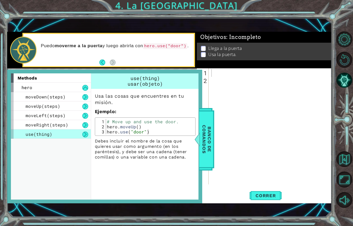
click at [236, 109] on div at bounding box center [271, 134] width 123 height 131
click at [211, 111] on span "Banco de comandos" at bounding box center [205, 138] width 14 height 55
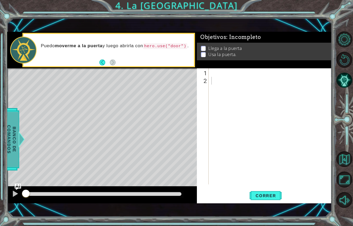
click at [12, 111] on span "Banco de comandos" at bounding box center [11, 138] width 14 height 55
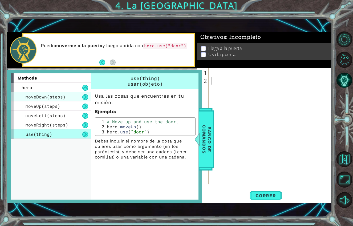
click at [60, 94] on span "moveDown(steps)" at bounding box center [46, 97] width 40 height 6
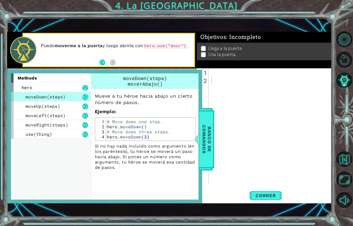
click at [63, 94] on span "moveDown(steps)" at bounding box center [46, 97] width 40 height 6
click at [65, 92] on div "moveDown(steps)" at bounding box center [51, 96] width 80 height 9
click at [72, 129] on div "use(thing)" at bounding box center [51, 133] width 80 height 9
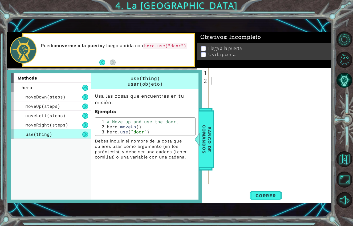
type textarea "hero.moveUp()"
drag, startPoint x: 107, startPoint y: 116, endPoint x: 139, endPoint y: 114, distance: 31.8
click at [140, 119] on div "# Move up and use the door. hero . moveUp ( ) hero . use ( "door" )" at bounding box center [150, 131] width 88 height 25
click at [210, 126] on span "Banco de comandos" at bounding box center [203, 138] width 14 height 55
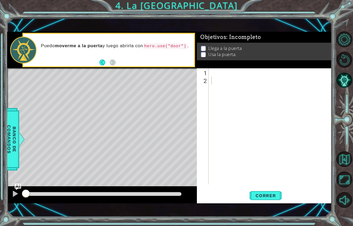
click at [212, 69] on div at bounding box center [271, 134] width 123 height 131
paste textarea "hero.moveUp()"
click at [269, 188] on button "Correr" at bounding box center [266, 195] width 32 height 14
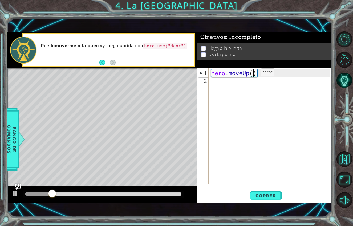
click at [253, 69] on div "hero . moveUp ( )" at bounding box center [271, 134] width 123 height 131
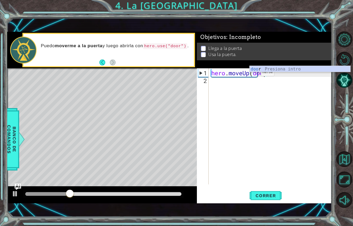
scroll to position [0, 2]
click at [255, 72] on body "1 ההההההההההההההההההההההההההההההההההההההההההההההההההההההההההההההההההההההההההההה…" at bounding box center [176, 113] width 353 height 226
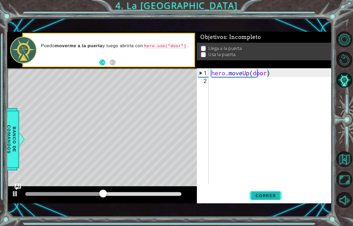
click at [272, 193] on span "Correr" at bounding box center [265, 195] width 31 height 5
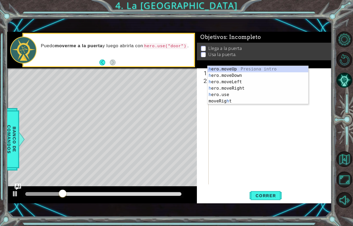
scroll to position [0, 0]
type textarea ")"
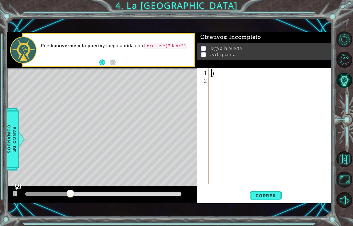
click at [219, 69] on div ")" at bounding box center [271, 134] width 123 height 131
click at [17, 115] on span "Banco de comandos" at bounding box center [11, 138] width 14 height 55
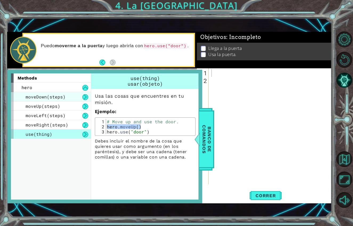
click at [44, 94] on span "moveDown(steps)" at bounding box center [46, 97] width 40 height 6
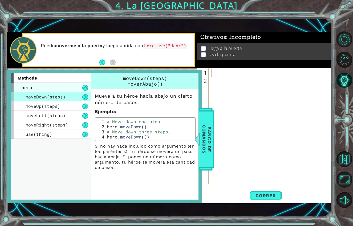
click at [49, 83] on div "hero" at bounding box center [51, 87] width 80 height 9
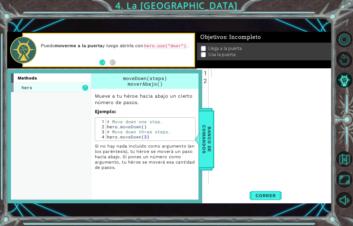
click at [48, 83] on div "hero" at bounding box center [51, 87] width 80 height 9
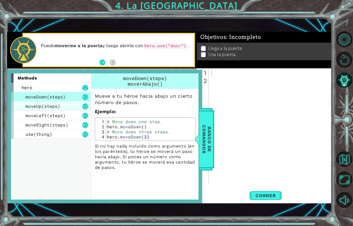
click at [59, 101] on div "moveUp(steps)" at bounding box center [51, 105] width 80 height 9
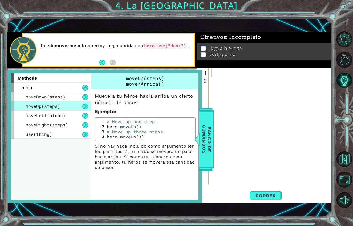
click at [63, 101] on div "moveUp(steps)" at bounding box center [51, 105] width 80 height 9
click at [62, 94] on span "moveDown(steps)" at bounding box center [46, 97] width 40 height 6
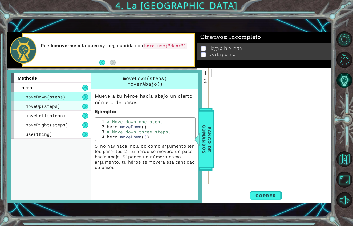
click at [43, 103] on span "moveUp(steps)" at bounding box center [43, 106] width 35 height 6
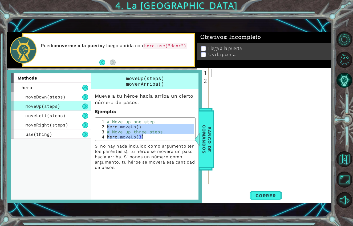
drag, startPoint x: 107, startPoint y: 116, endPoint x: 143, endPoint y: 170, distance: 64.7
click at [143, 170] on div "moveUp(steps) moverArriba() Mueve a tu héroe hacia arriba un cierto número de p…" at bounding box center [146, 136] width 110 height 126
type textarea "# Move up three steps. hero.moveUp(3)"
click at [143, 169] on div "moveUp(steps) moverArriba() Mueve a tu héroe hacia arriba un cierto número de p…" at bounding box center [146, 136] width 110 height 126
click at [160, 149] on p "Si no hay nada incluido como argumento (en los paréntesis), tu héroe se moverá …" at bounding box center [145, 156] width 101 height 27
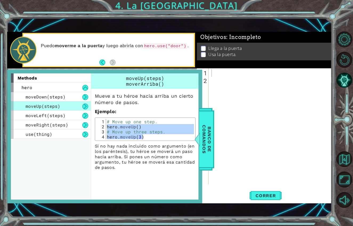
click at [145, 108] on p "Ejemplo :" at bounding box center [145, 111] width 101 height 6
click at [211, 119] on span "Banco de comandos" at bounding box center [207, 138] width 14 height 55
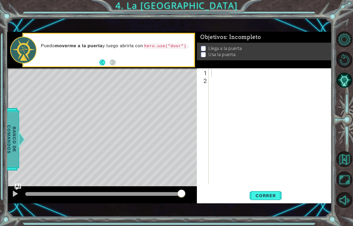
click at [17, 111] on span "Banco de comandos" at bounding box center [11, 138] width 14 height 55
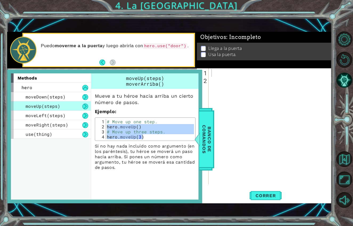
click at [131, 97] on div "Mueve a tu héroe hacia arriba un cierto número de pasos. Ejemplo : # Move up th…" at bounding box center [145, 129] width 108 height 81
click at [84, 103] on button at bounding box center [85, 106] width 6 height 6
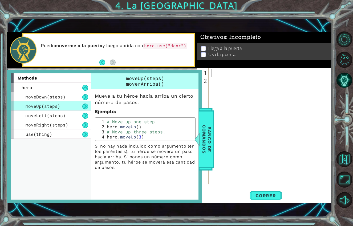
type textarea "hero.moveUp(3)"
drag, startPoint x: 107, startPoint y: 127, endPoint x: 134, endPoint y: 126, distance: 26.4
click at [134, 127] on div "# Move up one step. hero . moveUp ( ) # Move up three steps. hero . moveUp ( 3 )" at bounding box center [150, 134] width 88 height 30
click at [162, 128] on div "hero.moveUp(3) 1 2 3 4 # Move up one step. hero . moveUp ( ) # Move up three st…" at bounding box center [145, 128] width 101 height 23
click at [28, 103] on span "moveUp(steps)" at bounding box center [43, 106] width 35 height 6
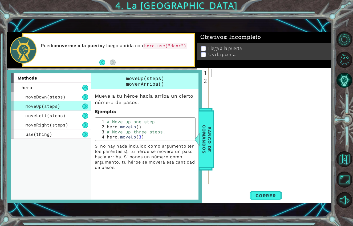
type textarea "hero.moveUp(3)"
drag, startPoint x: 107, startPoint y: 126, endPoint x: 135, endPoint y: 127, distance: 28.8
click at [136, 128] on div "# Move up one step. hero . moveUp ( ) # Move up three steps. hero . moveUp ( 3 )" at bounding box center [150, 134] width 88 height 30
click at [203, 132] on span "Banco de comandos" at bounding box center [202, 138] width 14 height 55
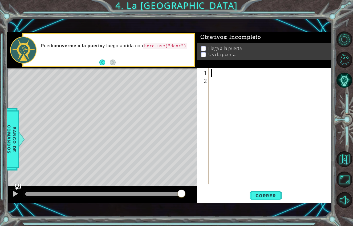
click at [211, 69] on div at bounding box center [271, 134] width 123 height 131
paste textarea "hero.moveUp()"
click at [253, 69] on div "hero . moveUp ( )" at bounding box center [271, 134] width 123 height 131
click at [277, 193] on span "Correr" at bounding box center [265, 195] width 31 height 5
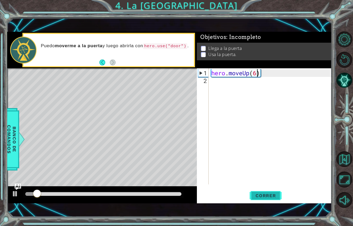
click at [271, 193] on span "Correr" at bounding box center [265, 195] width 31 height 5
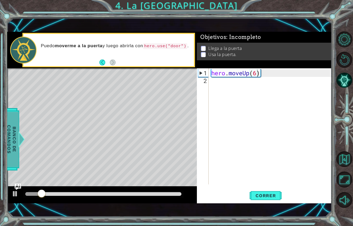
click at [15, 128] on span "Banco de comandos" at bounding box center [10, 138] width 14 height 55
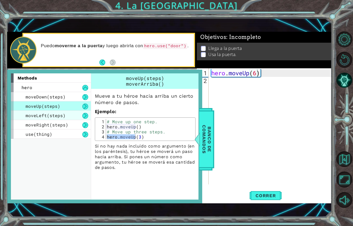
click at [39, 112] on span "moveLeft(steps)" at bounding box center [46, 115] width 40 height 6
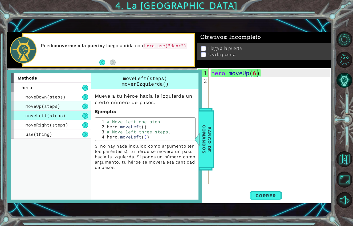
click at [53, 103] on span "moveUp(steps)" at bounding box center [43, 106] width 35 height 6
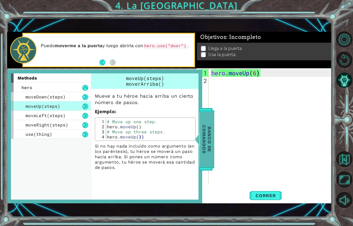
click at [203, 122] on span "Banco de comandos" at bounding box center [204, 138] width 14 height 55
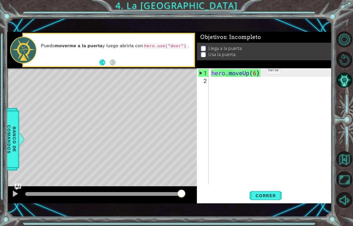
click at [259, 69] on div "hero . moveUp ( 6 )" at bounding box center [271, 134] width 123 height 131
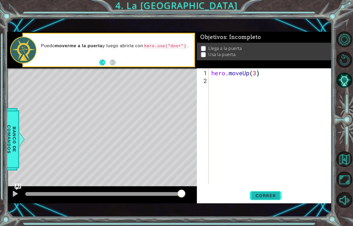
click at [268, 190] on button "Correr" at bounding box center [266, 195] width 32 height 14
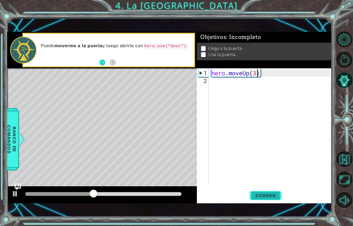
click at [272, 193] on span "Correr" at bounding box center [265, 195] width 31 height 5
click at [260, 193] on span "Correr" at bounding box center [265, 195] width 31 height 5
click at [266, 193] on span "Correr" at bounding box center [265, 195] width 31 height 5
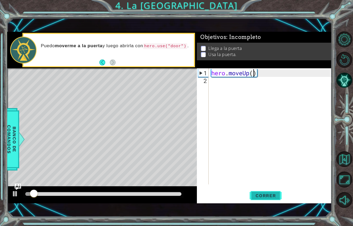
click at [266, 193] on span "Correr" at bounding box center [265, 195] width 31 height 5
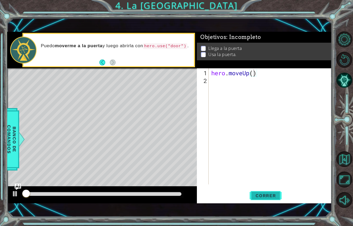
click at [266, 193] on span "Correr" at bounding box center [265, 195] width 31 height 5
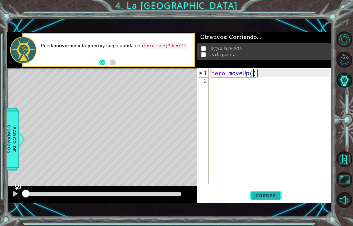
click at [266, 193] on span "Correr" at bounding box center [265, 195] width 31 height 5
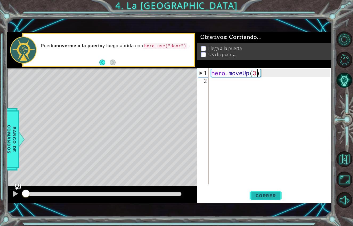
click at [266, 193] on span "Correr" at bounding box center [265, 195] width 31 height 5
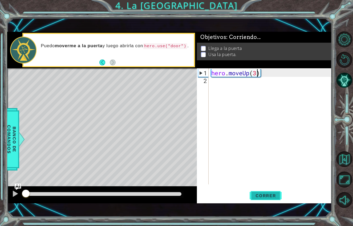
click at [266, 193] on span "Correr" at bounding box center [265, 195] width 31 height 5
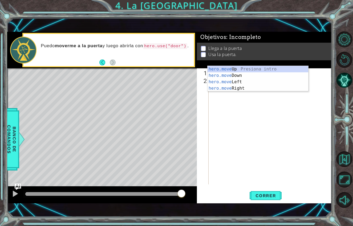
scroll to position [0, 1]
click at [246, 69] on div "hero . move )" at bounding box center [271, 134] width 123 height 131
type textarea "h"
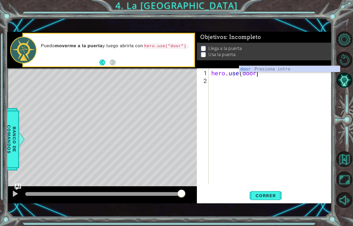
scroll to position [0, 2]
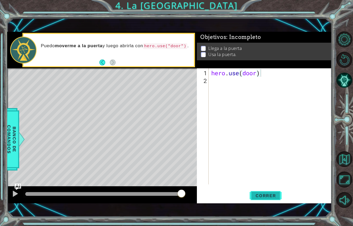
click at [268, 189] on button "Correr" at bounding box center [266, 195] width 32 height 14
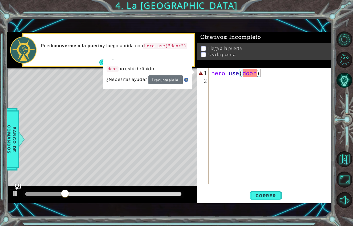
click at [258, 69] on div "hero . use ( door )" at bounding box center [271, 134] width 123 height 131
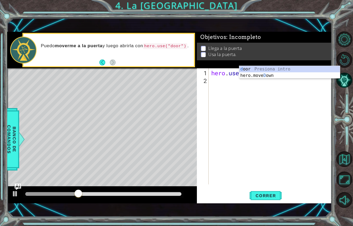
scroll to position [0, 1]
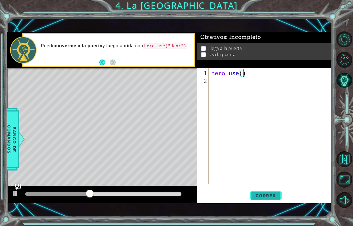
click at [267, 193] on span "Correr" at bounding box center [265, 195] width 31 height 5
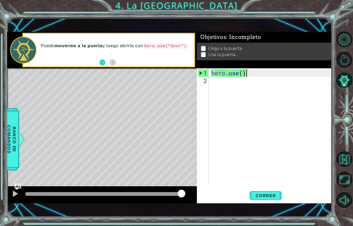
click at [248, 69] on div "hero . use ( )" at bounding box center [271, 134] width 123 height 131
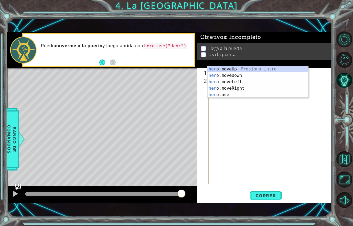
scroll to position [0, 0]
type textarea "h"
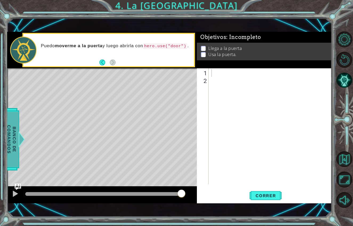
click at [18, 131] on div at bounding box center [21, 139] width 7 height 16
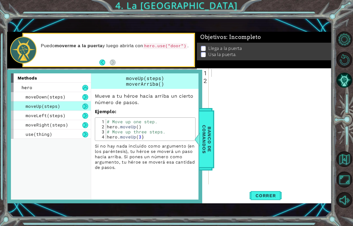
type textarea "hero.moveUp()"
drag, startPoint x: 107, startPoint y: 116, endPoint x: 140, endPoint y: 117, distance: 32.8
click at [140, 119] on div "# Move up one step. hero . moveUp ( ) # Move up three steps. hero . moveUp ( 3 )" at bounding box center [150, 134] width 88 height 30
drag, startPoint x: 213, startPoint y: 128, endPoint x: 213, endPoint y: 125, distance: 2.9
click at [211, 128] on span "Banco de comandos" at bounding box center [204, 138] width 14 height 55
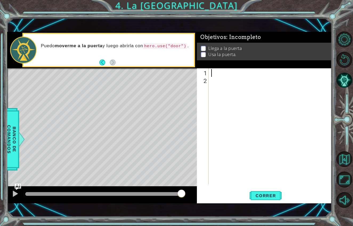
click at [211, 69] on div at bounding box center [271, 134] width 123 height 131
paste textarea "hero.moveUp()"
click at [268, 193] on span "Correr" at bounding box center [265, 195] width 31 height 5
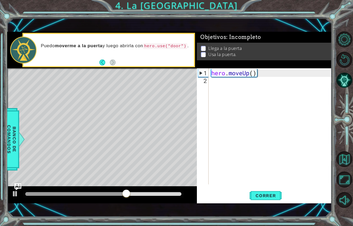
click at [17, 183] on img "Ask AI" at bounding box center [17, 186] width 7 height 7
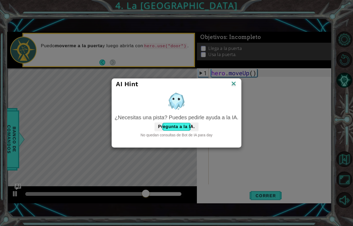
click at [235, 80] on img at bounding box center [233, 84] width 7 height 8
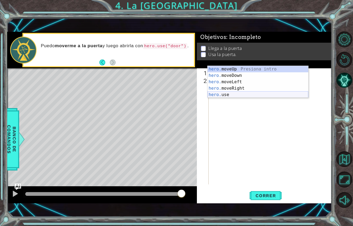
click at [238, 97] on div "hero. moveUp Presiona intro hero. moveDown Presiona intro hero. moveLeft Presio…" at bounding box center [258, 88] width 101 height 45
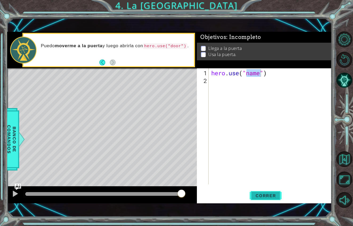
click at [276, 193] on span "Correr" at bounding box center [265, 195] width 31 height 5
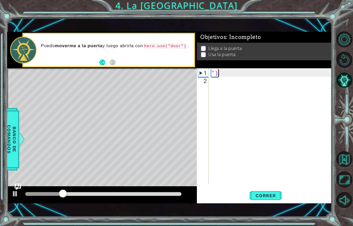
click at [223, 69] on div "")" at bounding box center [271, 134] width 123 height 131
type textarea """
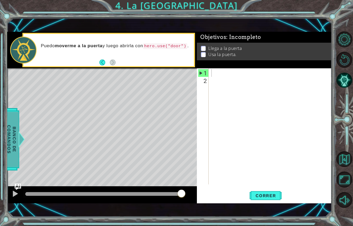
click at [16, 113] on span "Banco de comandos" at bounding box center [11, 138] width 14 height 55
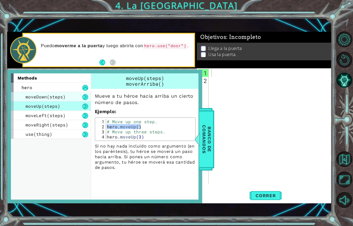
click at [60, 94] on span "moveDown(steps)" at bounding box center [46, 97] width 40 height 6
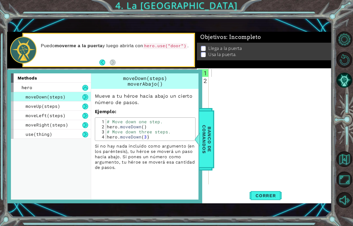
type textarea "hero.moveDown()"
drag, startPoint x: 107, startPoint y: 116, endPoint x: 148, endPoint y: 113, distance: 41.6
click at [149, 119] on div "# Move down one step. hero . moveDown ( ) # Move down three steps. hero . moveD…" at bounding box center [150, 134] width 88 height 30
click at [212, 145] on span "Banco de comandos" at bounding box center [205, 138] width 14 height 55
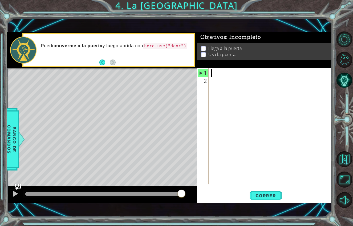
click at [213, 69] on div at bounding box center [271, 134] width 123 height 131
paste textarea "hero.moveDown()"
click at [265, 193] on span "Correr" at bounding box center [265, 195] width 31 height 5
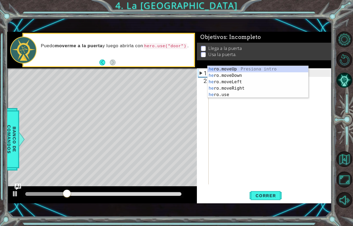
type textarea "h"
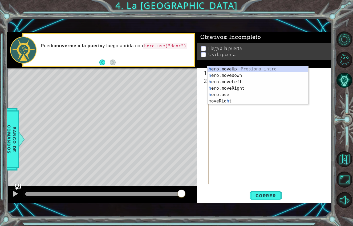
type textarea "her"
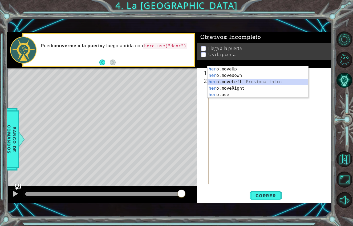
click at [228, 82] on div "her o.moveUp Presiona intro her o.moveDown Presiona intro her o.moveLeft Presio…" at bounding box center [258, 88] width 101 height 45
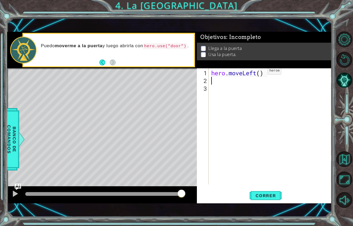
click at [260, 69] on div "hero . moveLeft ( )" at bounding box center [271, 134] width 123 height 131
type textarea "hero.moveLeft(2)"
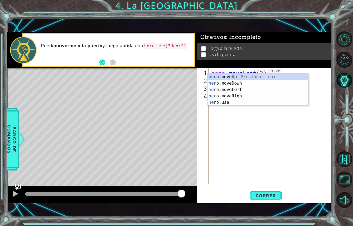
type textarea "her"
click at [256, 76] on div "her o.moveUp Presiona intro her o.moveDown Presiona intro her o.moveLeft Presio…" at bounding box center [258, 96] width 101 height 45
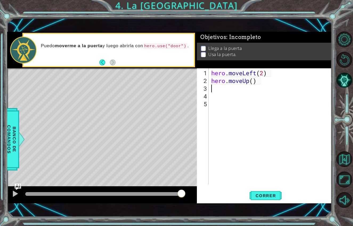
click at [253, 73] on div "hero . moveLeft ( 2 ) hero . moveUp ( )" at bounding box center [271, 134] width 123 height 131
click at [253, 72] on div "hero . moveLeft ( 2 ) hero . moveUp ( )" at bounding box center [271, 134] width 123 height 131
type textarea "hero.moveUp(2)"
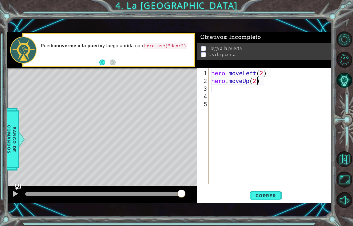
click at [265, 71] on div "hero . moveLeft ( 2 ) hero . moveUp ( 2 )" at bounding box center [271, 134] width 123 height 131
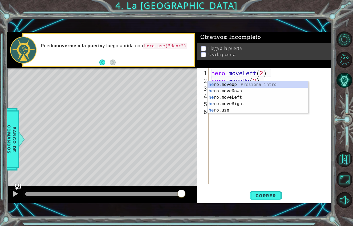
type textarea "her"
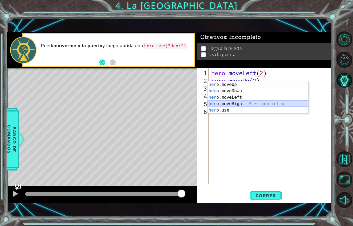
click at [237, 106] on div "her o.moveUp Presiona intro her o.moveDown Presiona intro her o.moveLeft Presio…" at bounding box center [258, 103] width 101 height 45
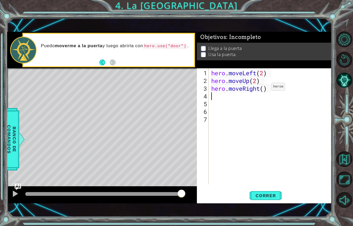
click at [264, 78] on div "hero . moveLeft ( 2 ) hero . moveUp ( 2 ) hero . moveRight ( )" at bounding box center [271, 134] width 123 height 131
type textarea "hero.moveRight(2)"
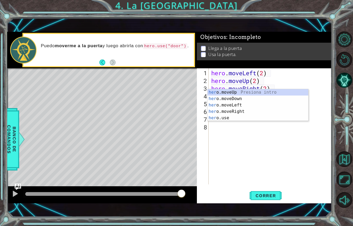
scroll to position [0, 0]
click at [243, 119] on div "her o.moveUp Presiona intro her o.moveDown Presiona intro her o.moveLeft Presio…" at bounding box center [258, 111] width 101 height 45
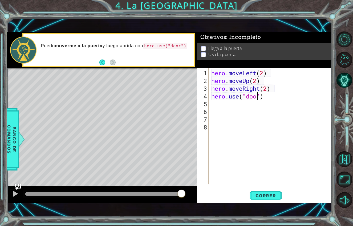
scroll to position [0, 2]
type textarea "hero.use("door")"
click at [266, 188] on button "Correr" at bounding box center [266, 195] width 32 height 14
